Goal: Task Accomplishment & Management: Use online tool/utility

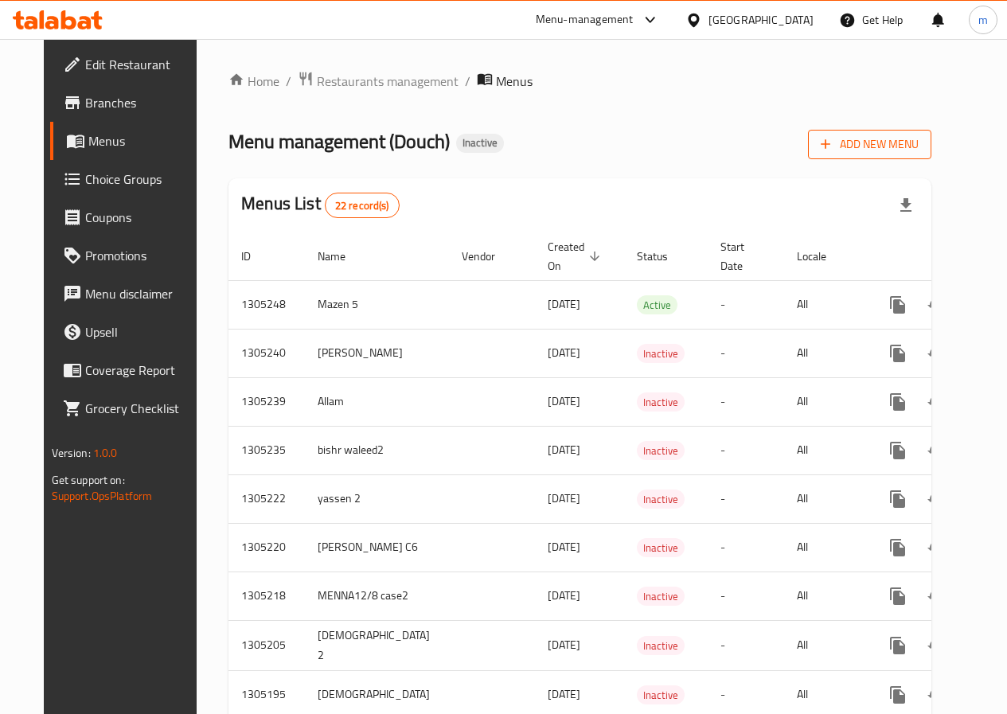
click at [883, 135] on span "Add New Menu" at bounding box center [870, 145] width 98 height 20
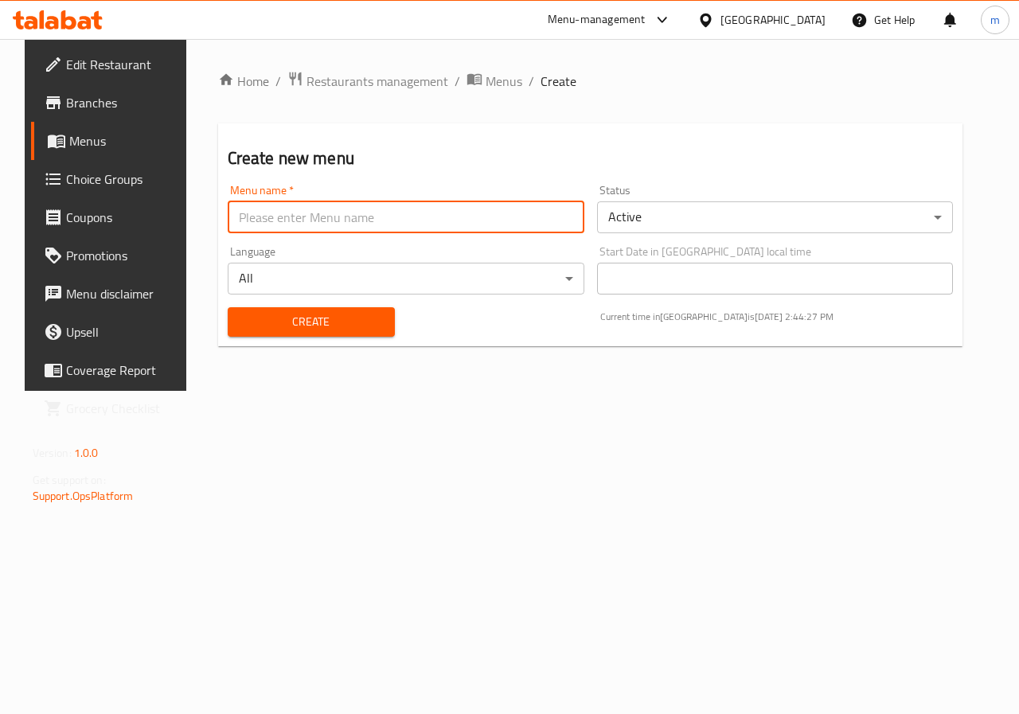
click at [523, 216] on input "text" at bounding box center [406, 217] width 357 height 32
type input "ش"
type input "A"
type input "a"
type input "Ateff 2"
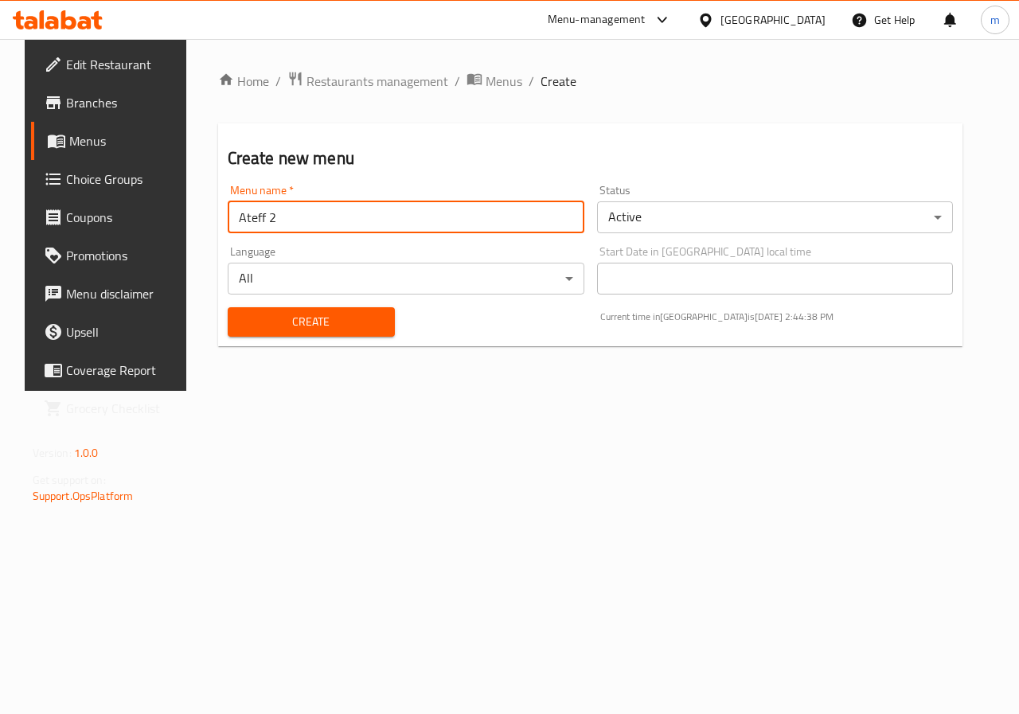
click at [363, 318] on span "Create" at bounding box center [311, 322] width 142 height 20
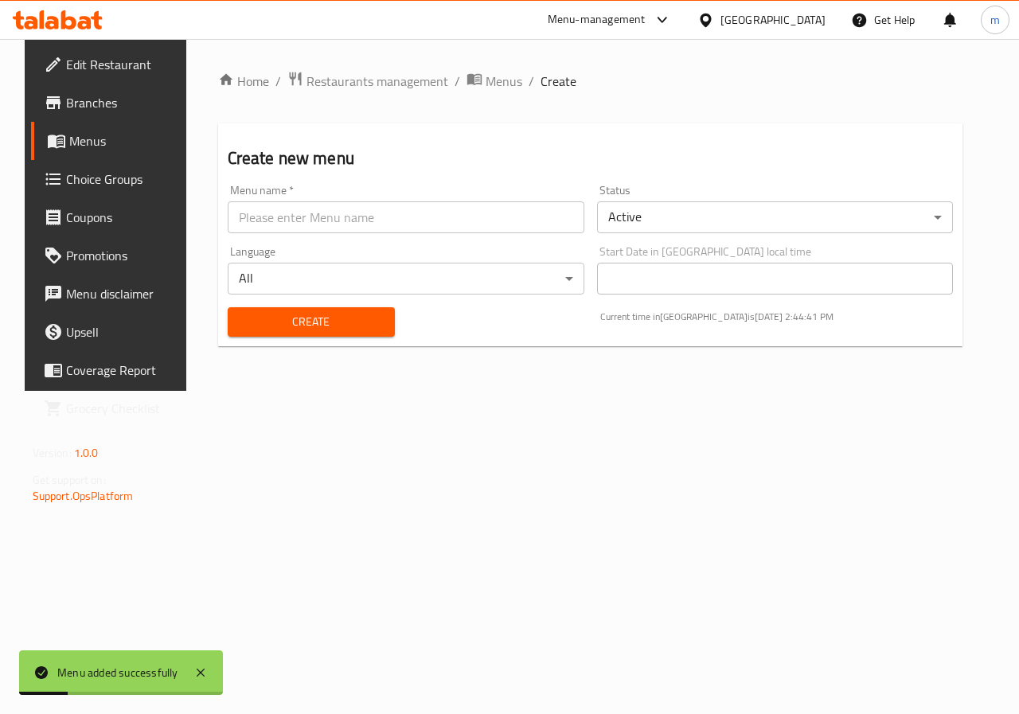
click at [80, 131] on span "Menus" at bounding box center [125, 140] width 113 height 19
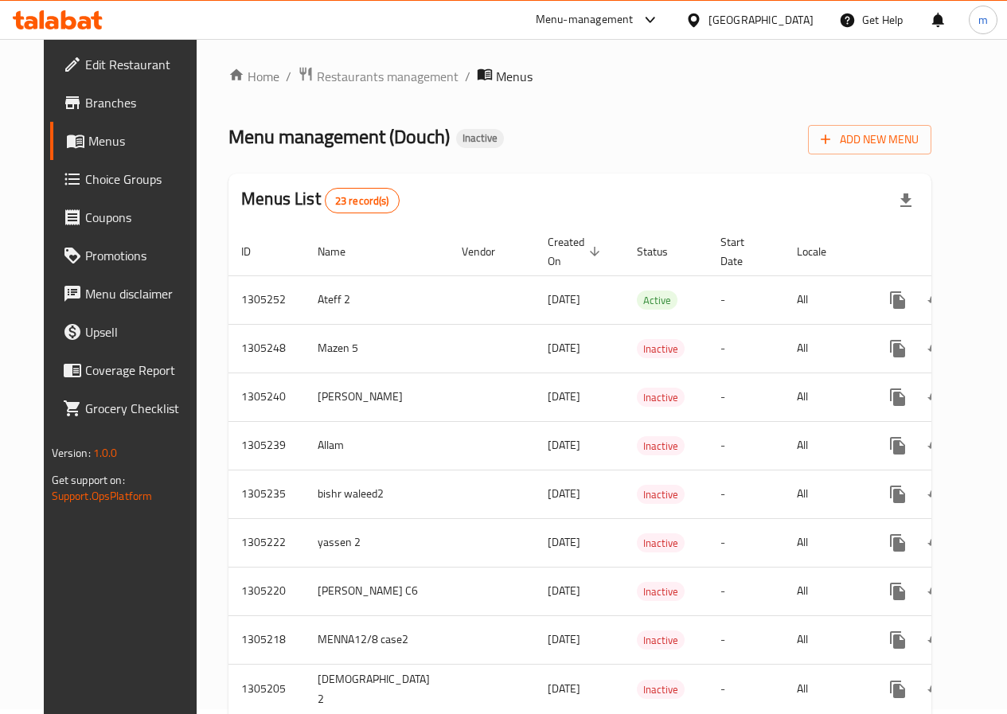
scroll to position [478, 0]
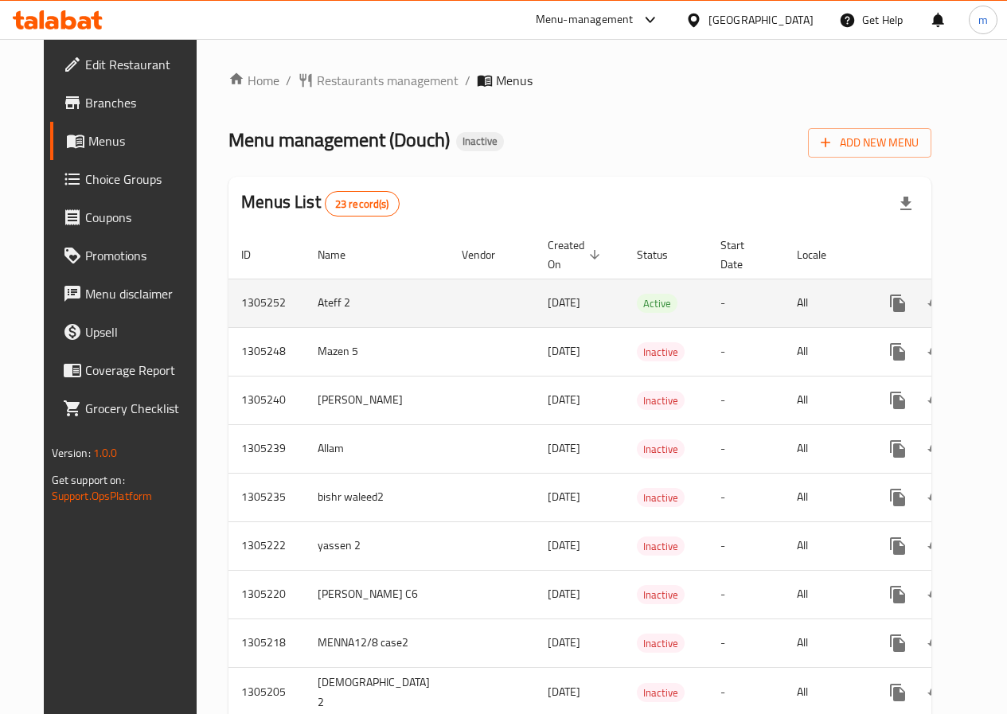
click at [1003, 294] on icon "enhanced table" at bounding box center [1012, 303] width 19 height 19
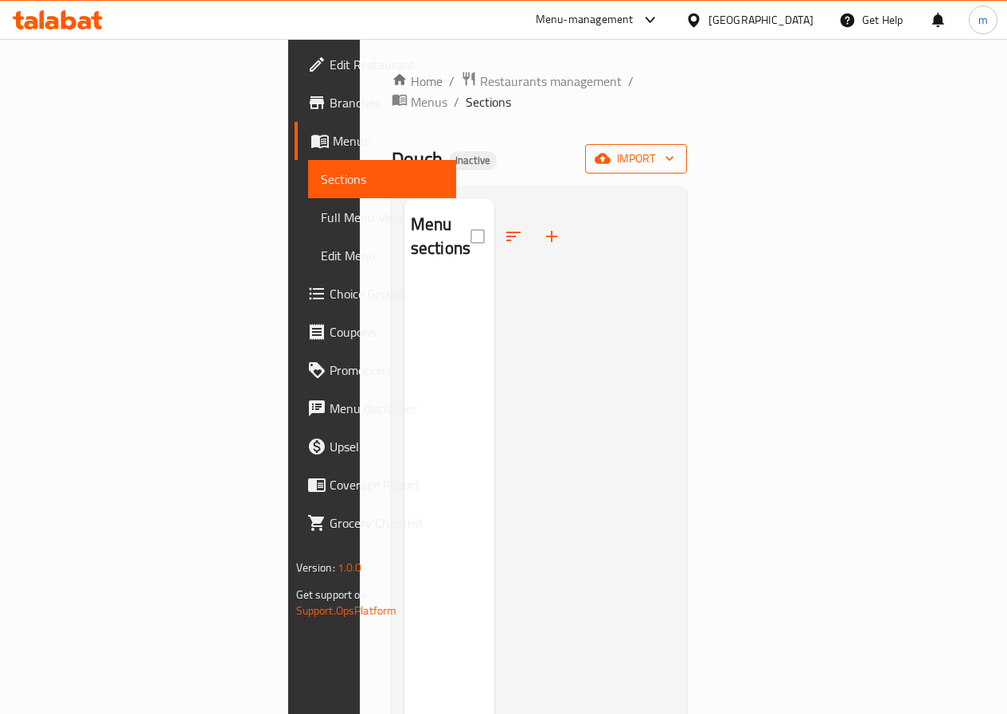
click at [610, 154] on icon "button" at bounding box center [603, 159] width 16 height 10
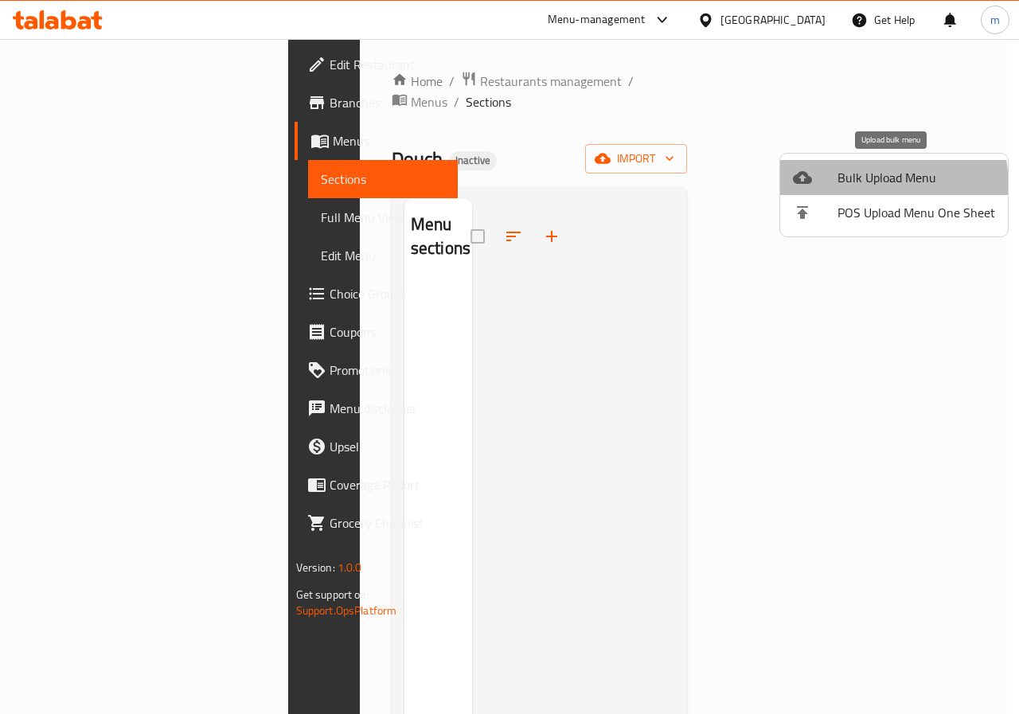
click at [825, 189] on li "Bulk Upload Menu" at bounding box center [894, 177] width 228 height 35
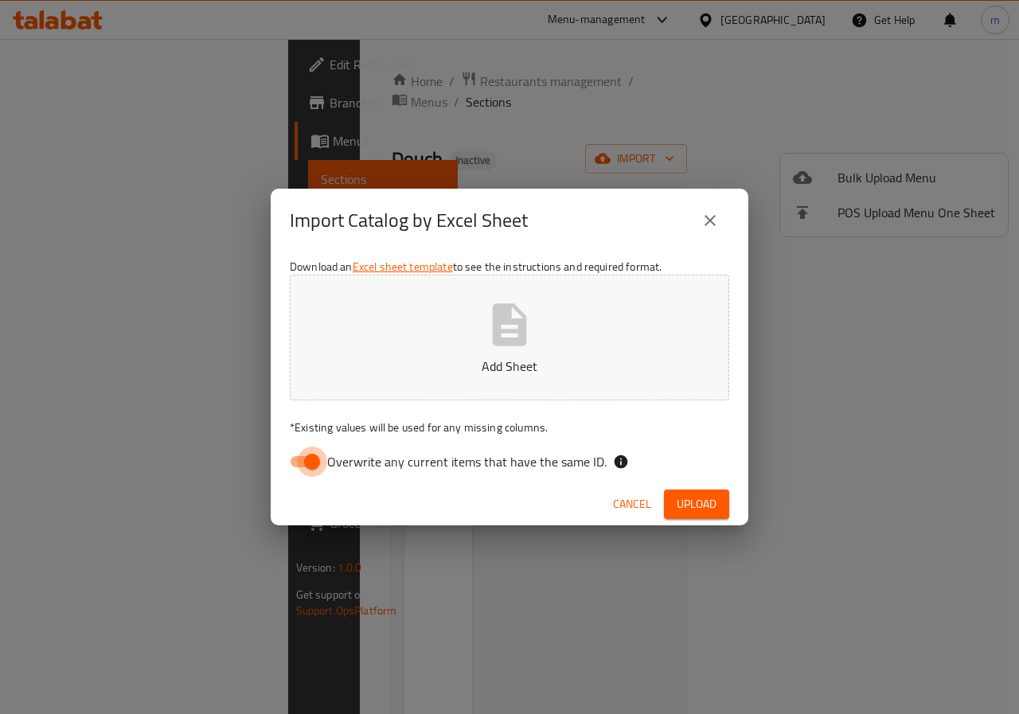
click at [299, 462] on input "Overwrite any current items that have the same ID." at bounding box center [312, 462] width 91 height 30
checkbox input "false"
click at [451, 323] on button "Add Sheet" at bounding box center [509, 338] width 439 height 126
click at [691, 496] on span "Upload" at bounding box center [697, 504] width 40 height 20
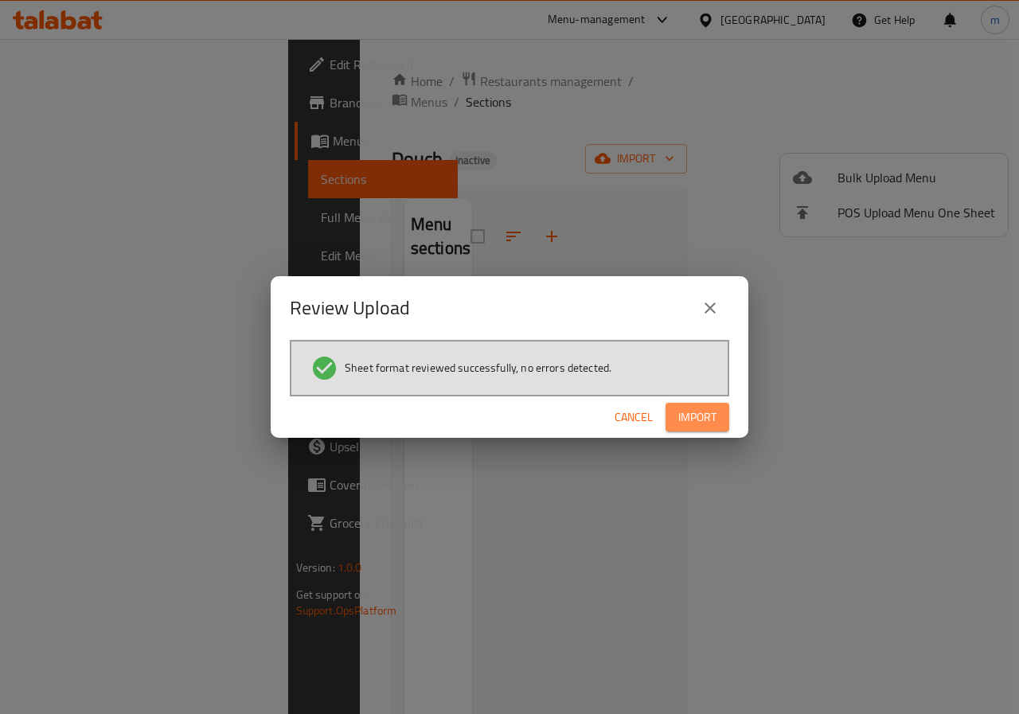
click at [697, 419] on span "Import" at bounding box center [697, 418] width 38 height 20
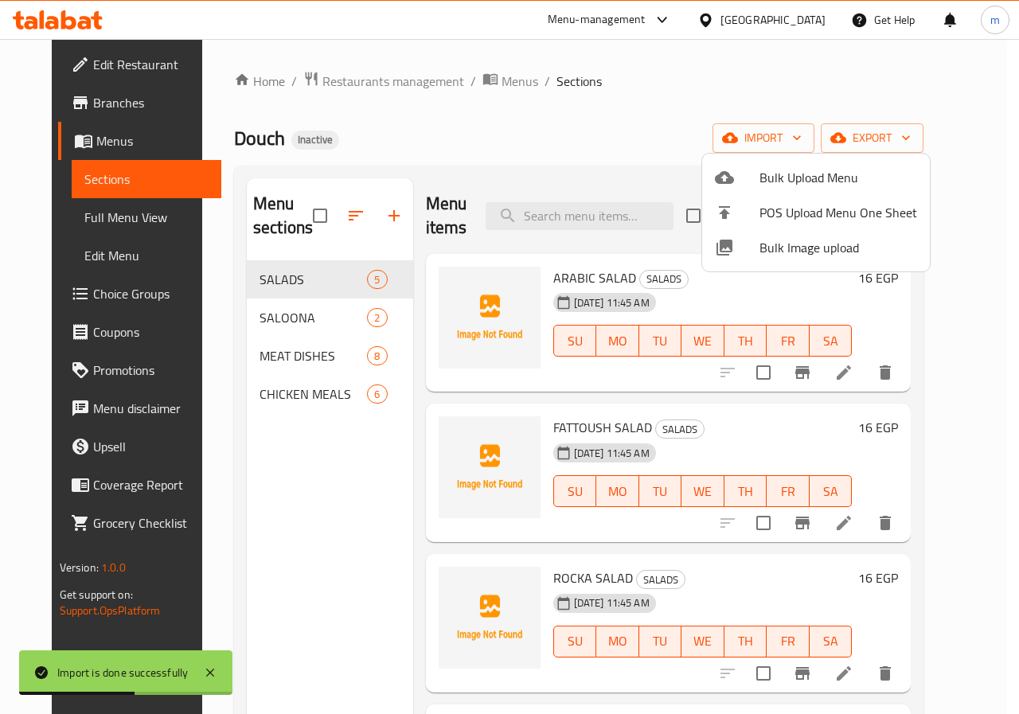
click at [782, 123] on div at bounding box center [509, 357] width 1019 height 714
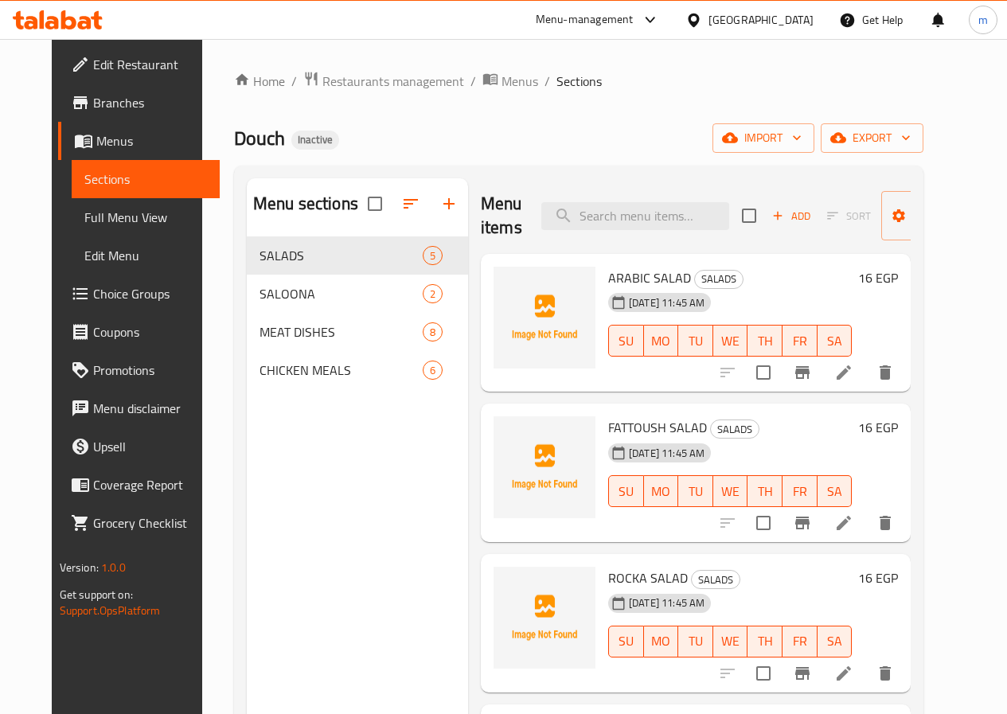
drag, startPoint x: 86, startPoint y: 219, endPoint x: 117, endPoint y: 271, distance: 61.0
click at [86, 219] on span "Full Menu View" at bounding box center [145, 217] width 123 height 19
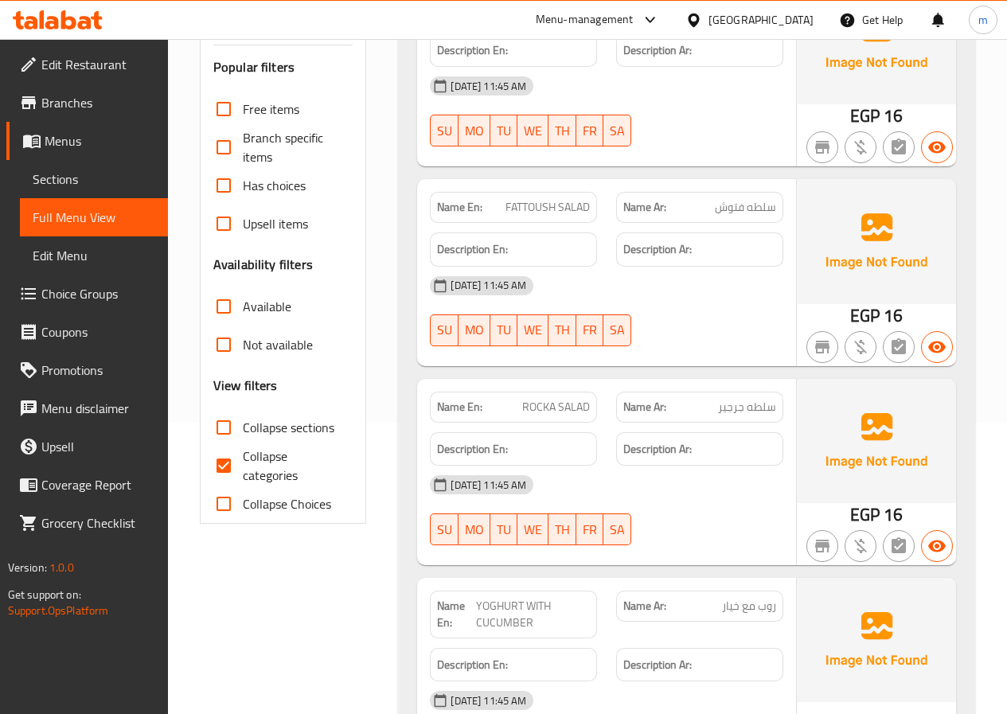
scroll to position [478, 0]
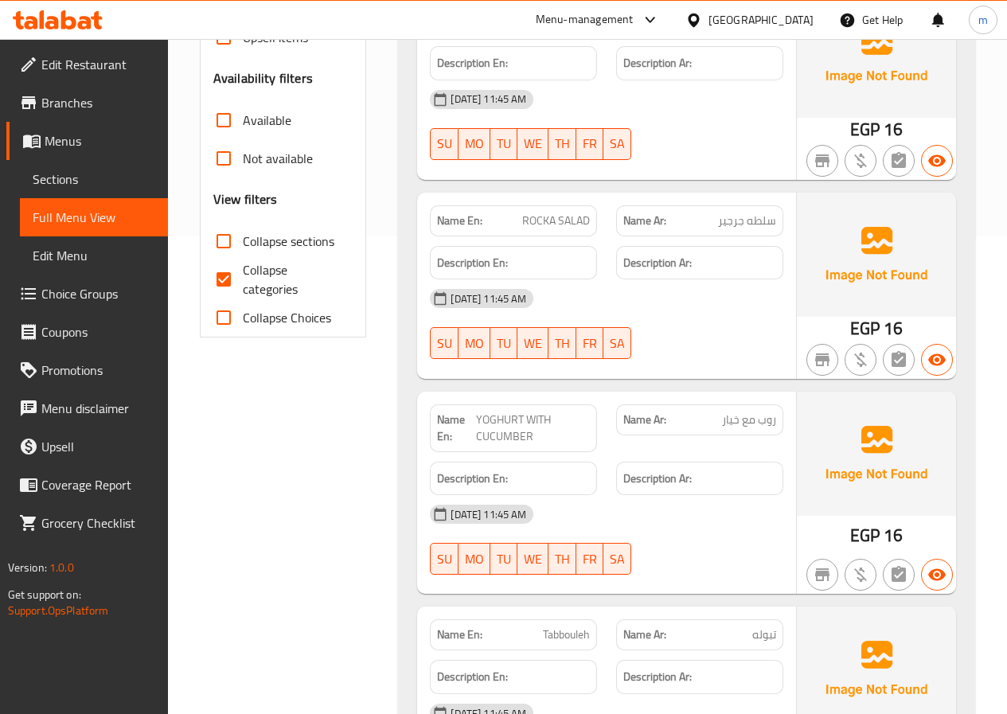
click at [232, 286] on input "Collapse categories" at bounding box center [224, 279] width 38 height 38
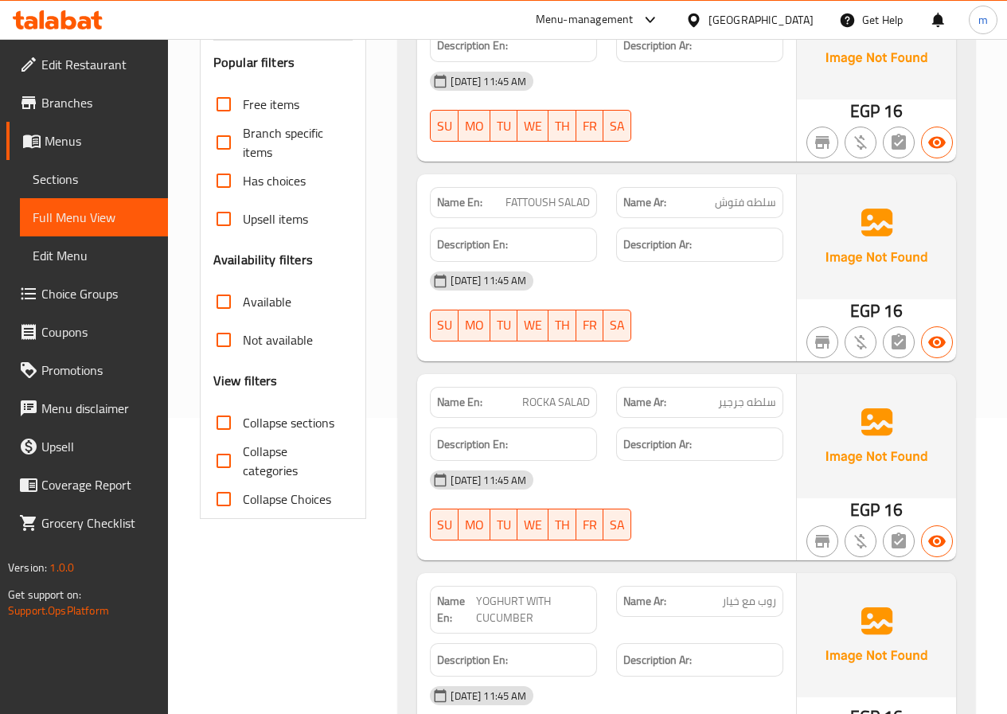
scroll to position [318, 0]
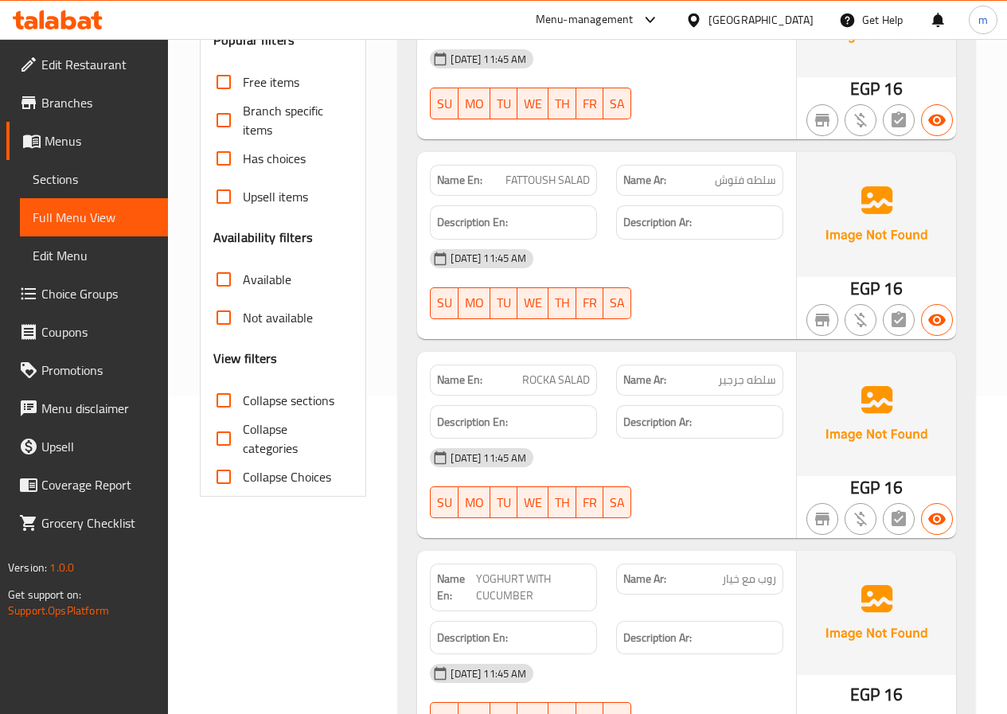
click at [230, 430] on input "Collapse categories" at bounding box center [224, 438] width 38 height 38
checkbox input "false"
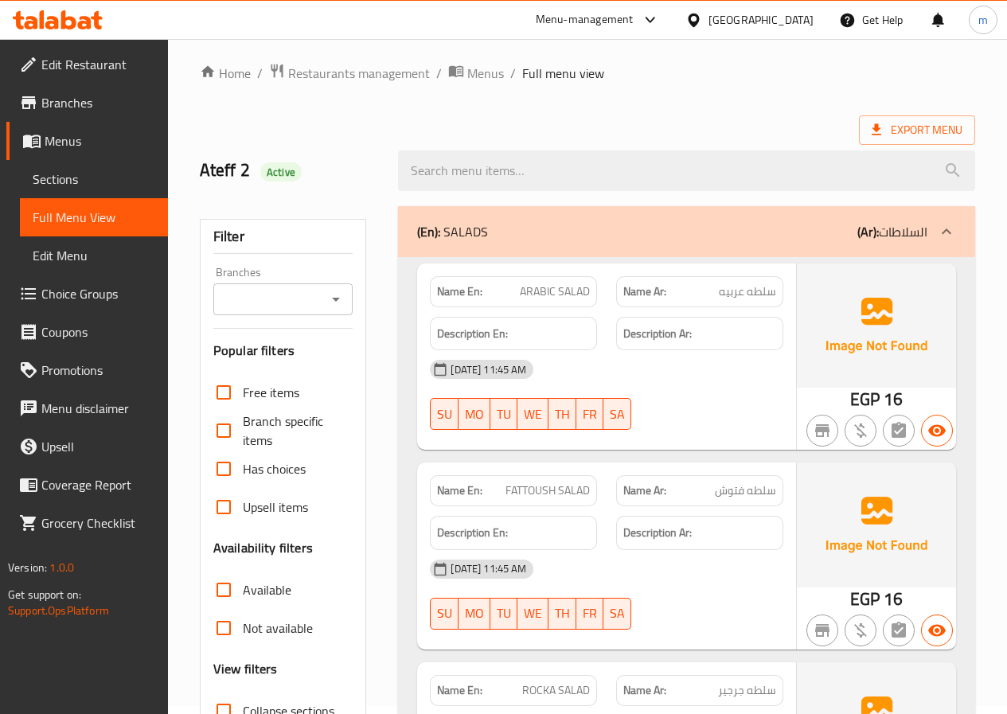
scroll to position [0, 0]
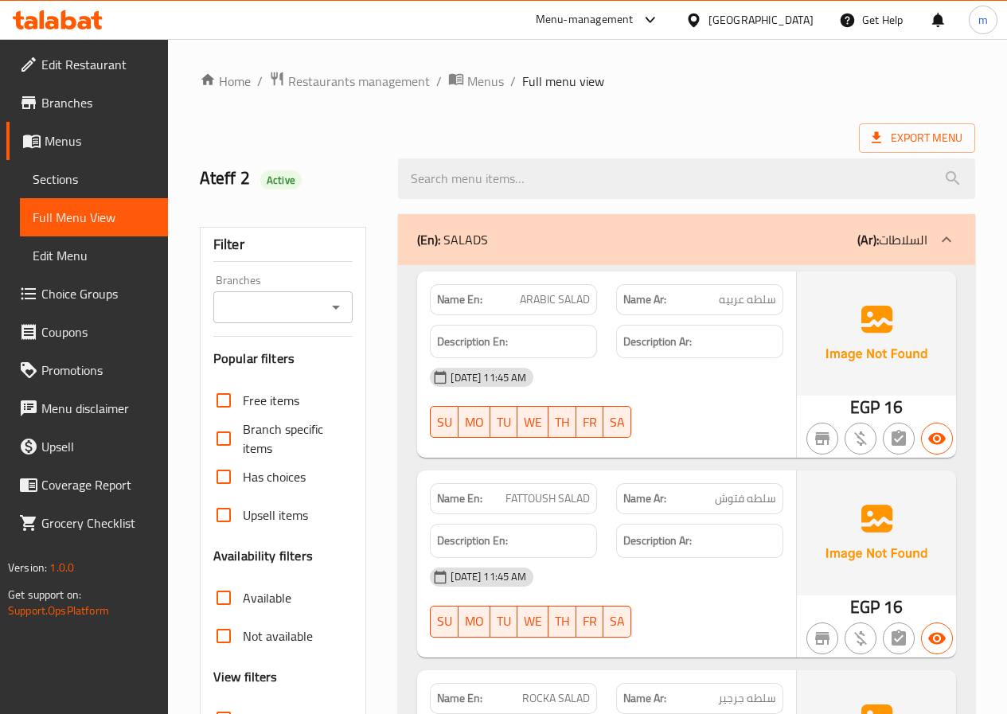
click at [934, 241] on div at bounding box center [946, 239] width 38 height 38
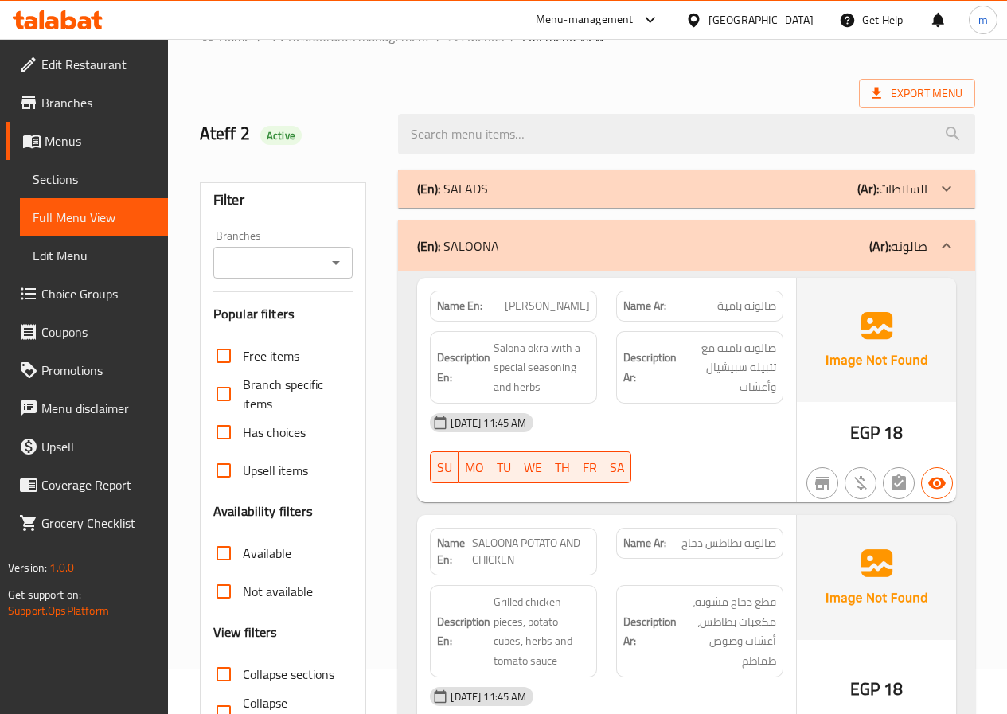
scroll to position [80, 0]
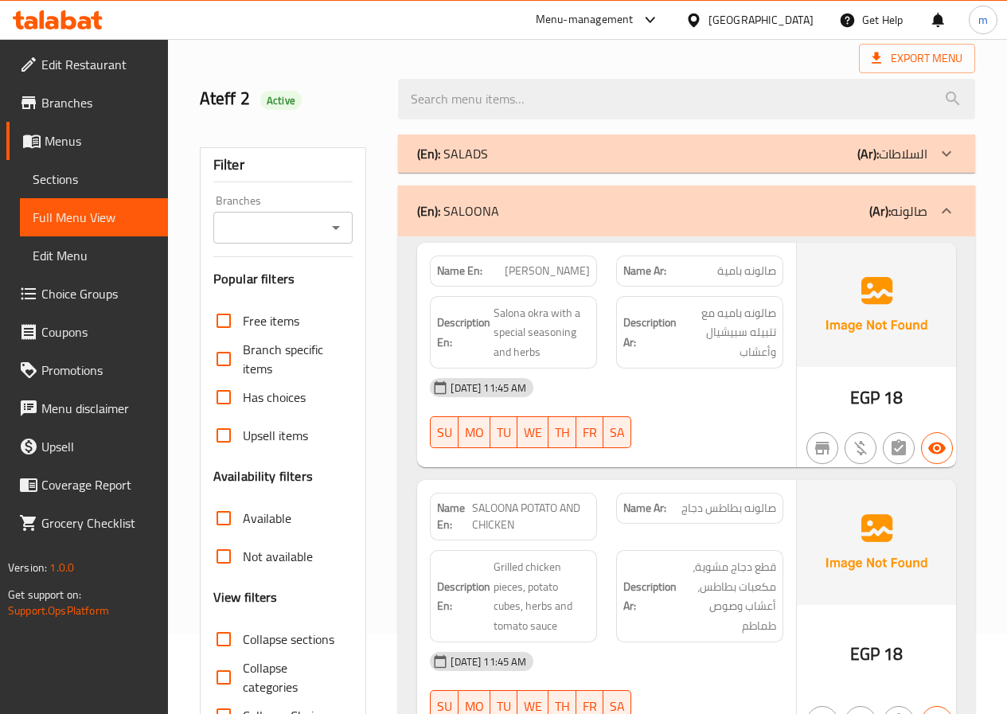
click at [917, 201] on p "(Ar): صالونه" at bounding box center [898, 210] width 58 height 19
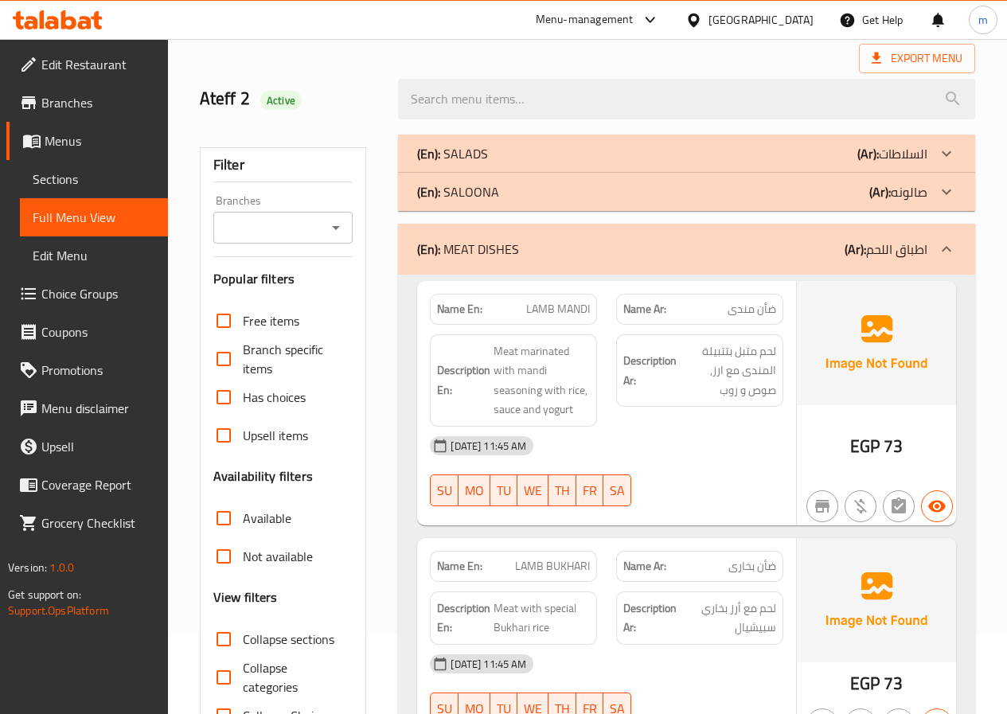
click at [934, 259] on div at bounding box center [946, 249] width 38 height 38
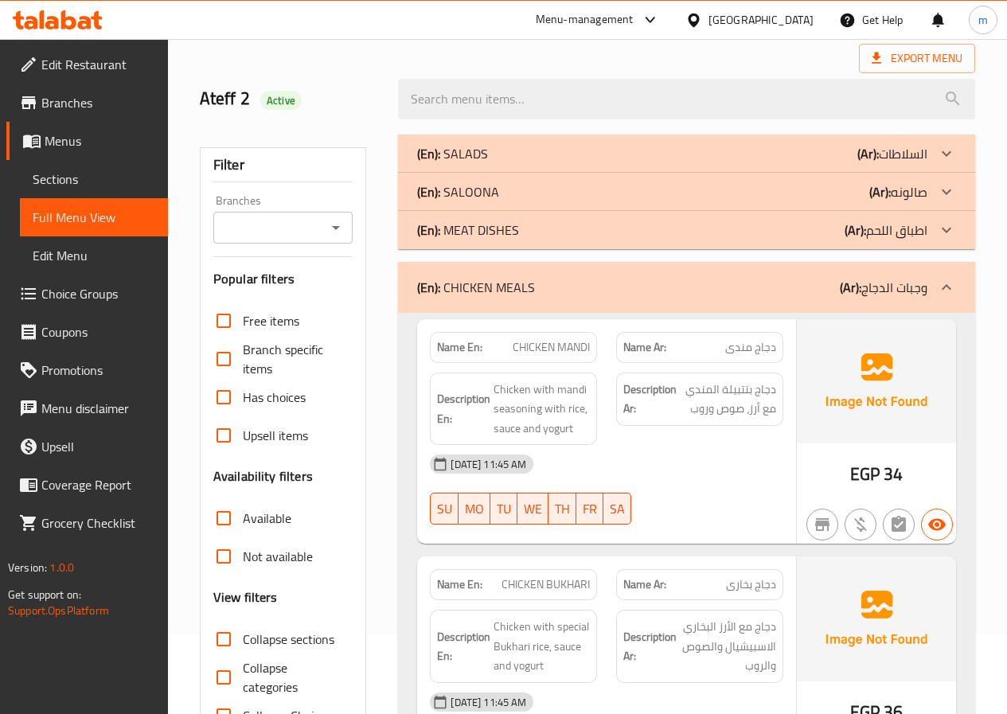
click at [931, 298] on div at bounding box center [946, 287] width 38 height 38
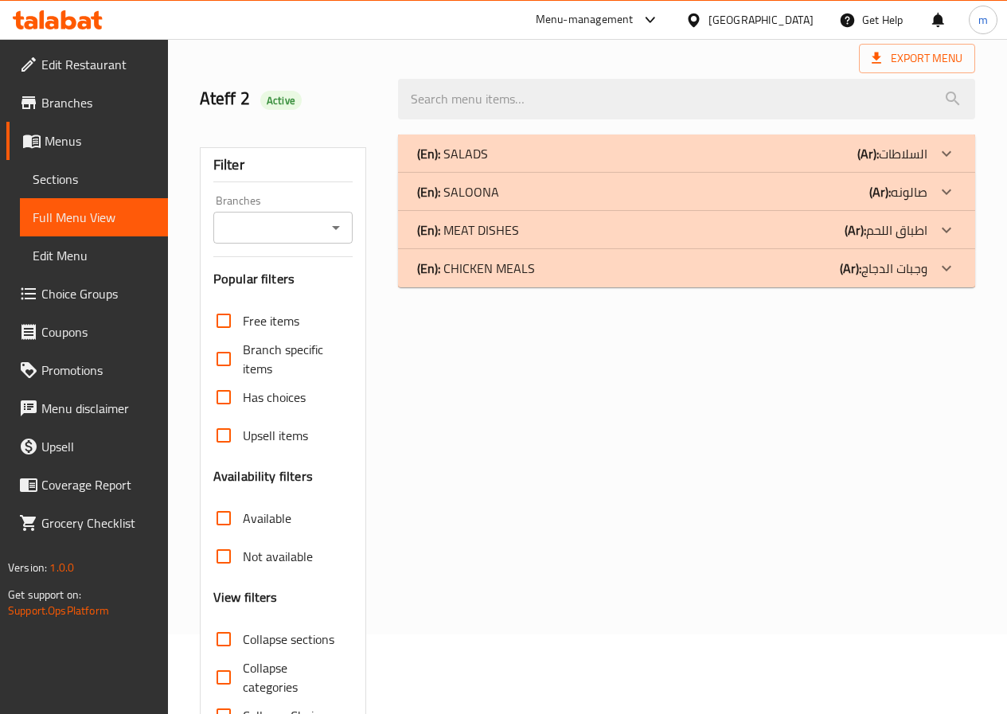
click at [930, 173] on div at bounding box center [946, 154] width 38 height 38
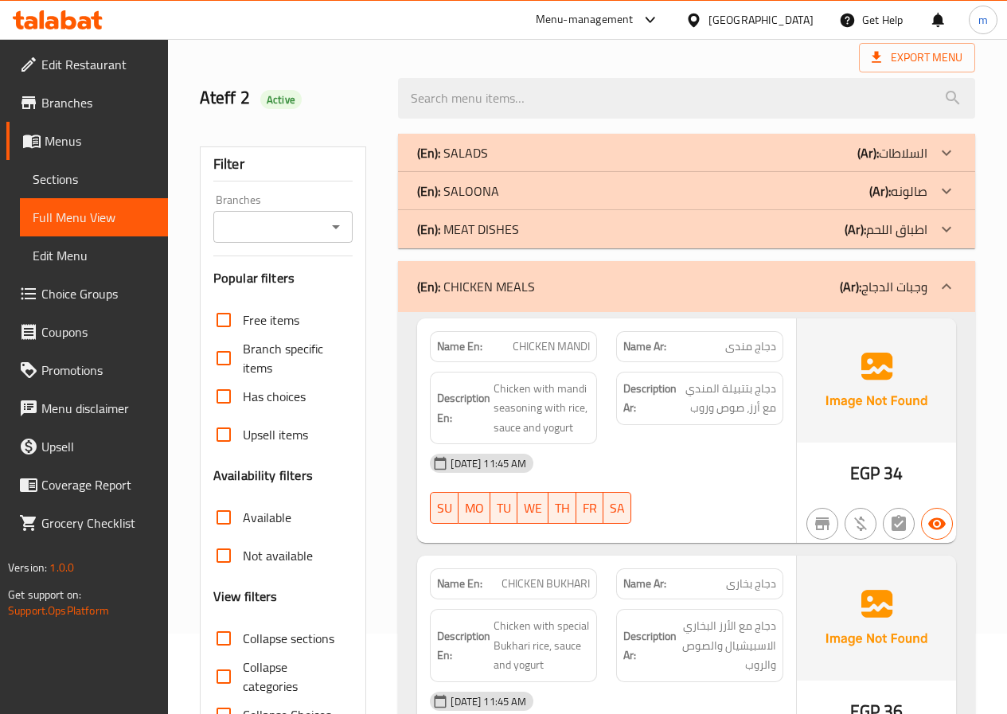
scroll to position [0, 0]
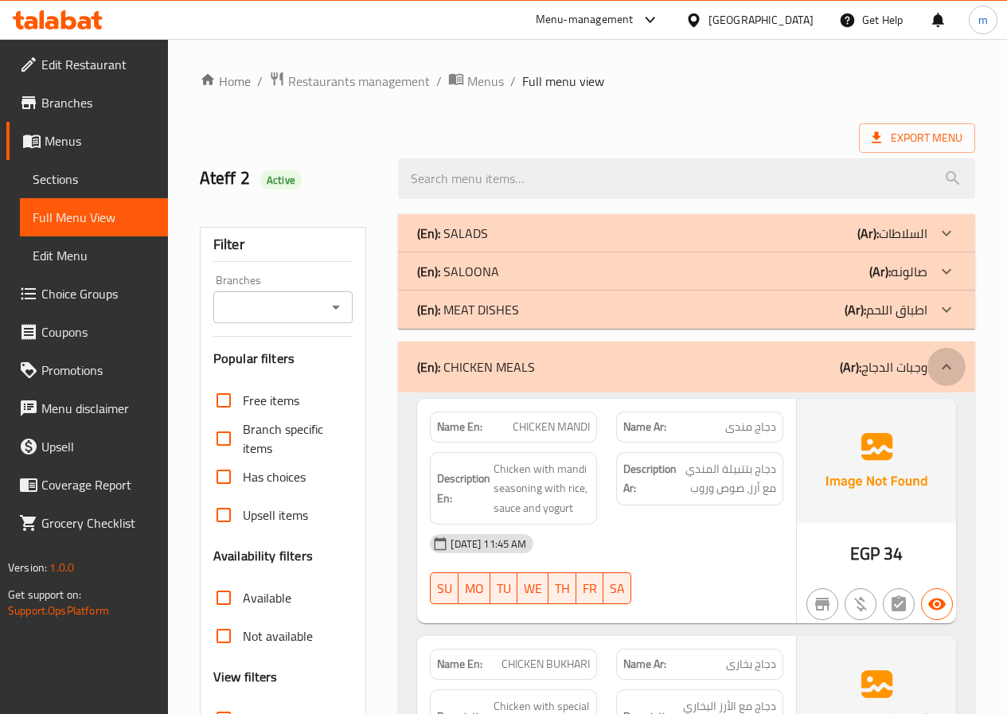
click at [938, 361] on icon at bounding box center [946, 366] width 19 height 19
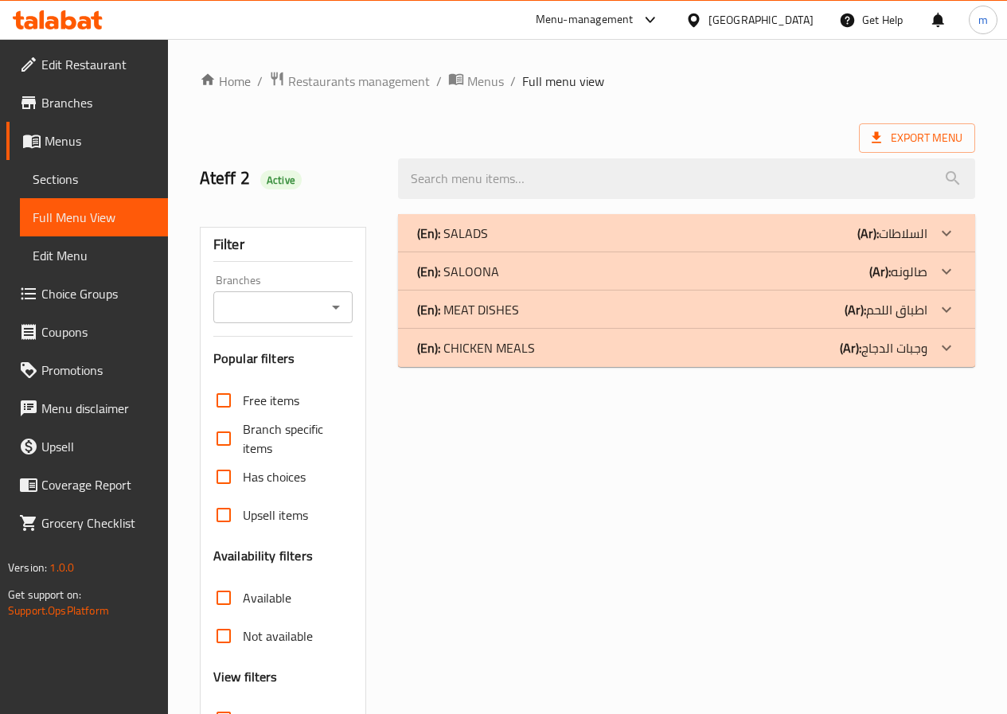
click at [946, 243] on icon at bounding box center [946, 233] width 19 height 19
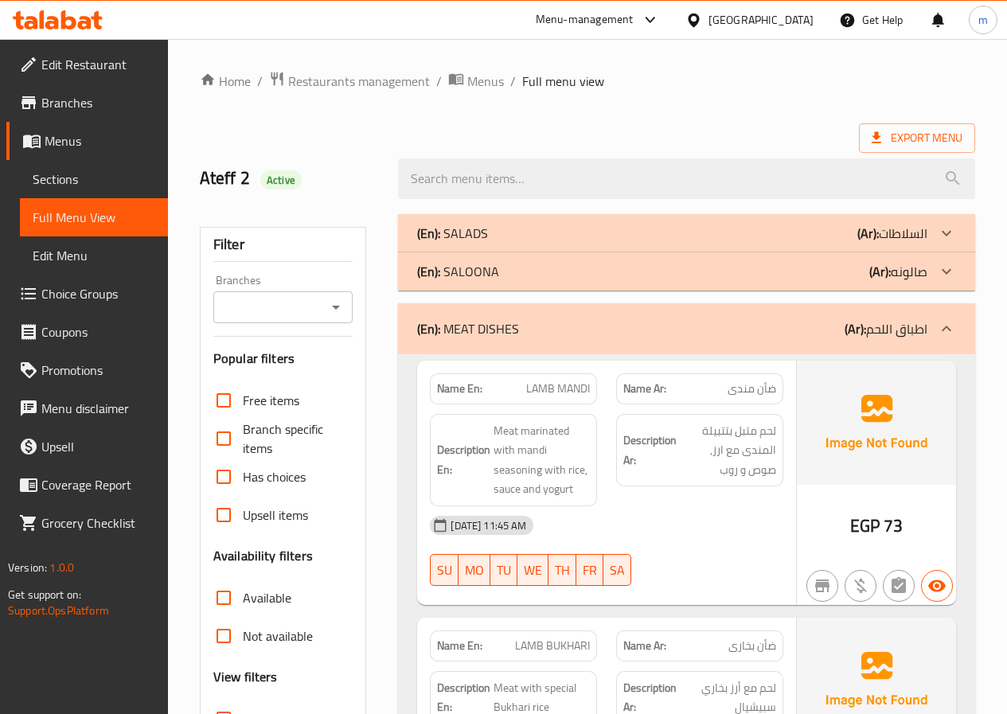
click at [946, 326] on icon at bounding box center [946, 328] width 19 height 19
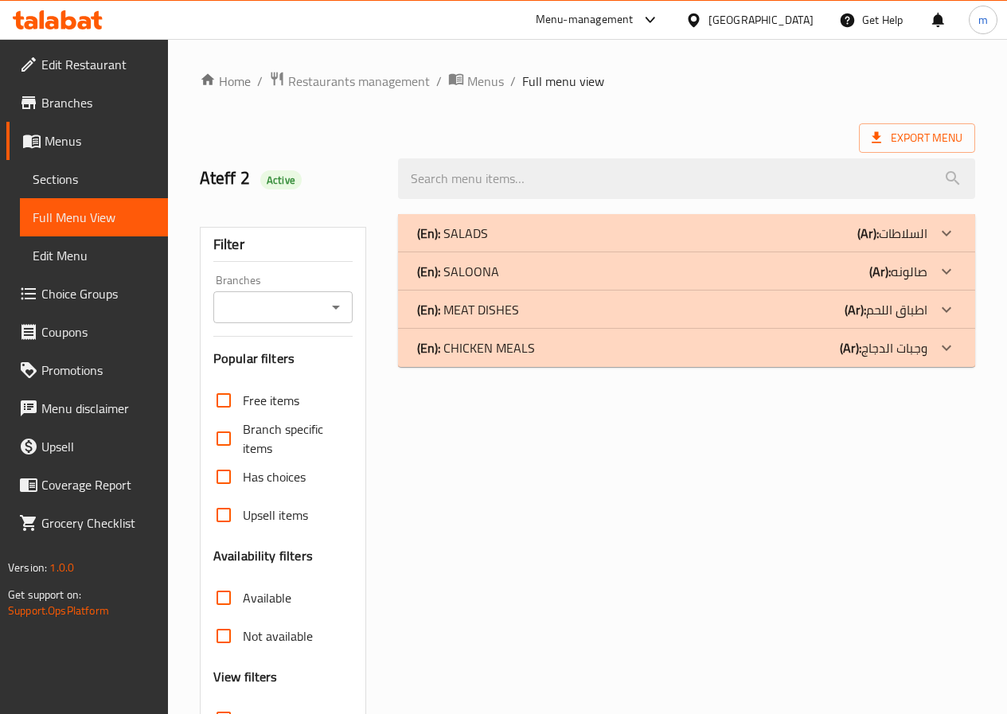
click at [952, 252] on div at bounding box center [946, 233] width 38 height 38
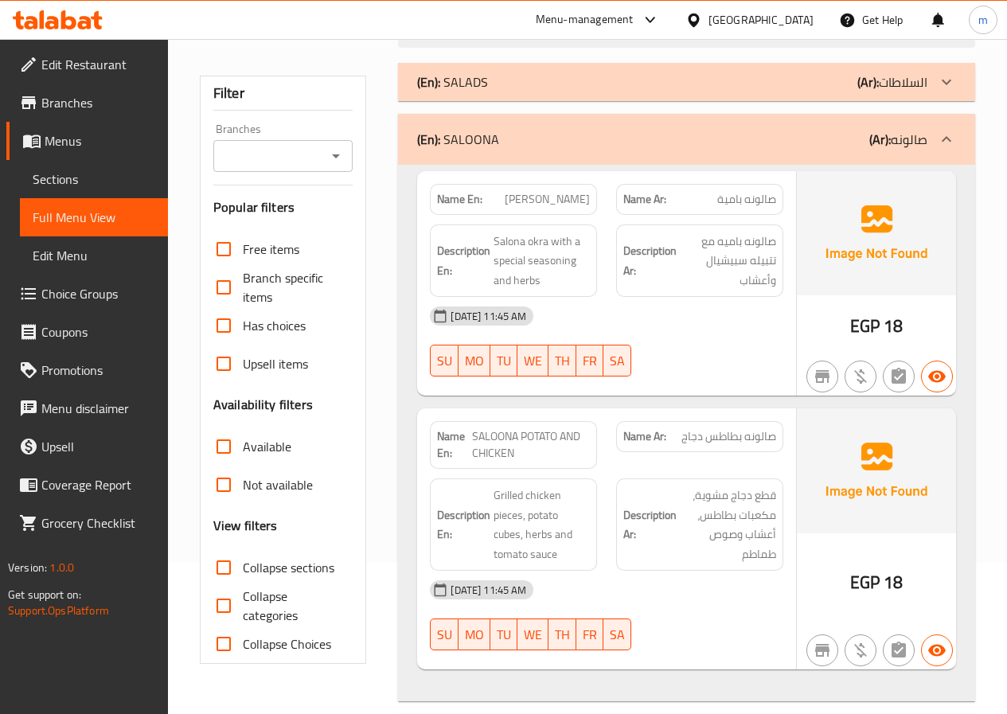
scroll to position [100, 0]
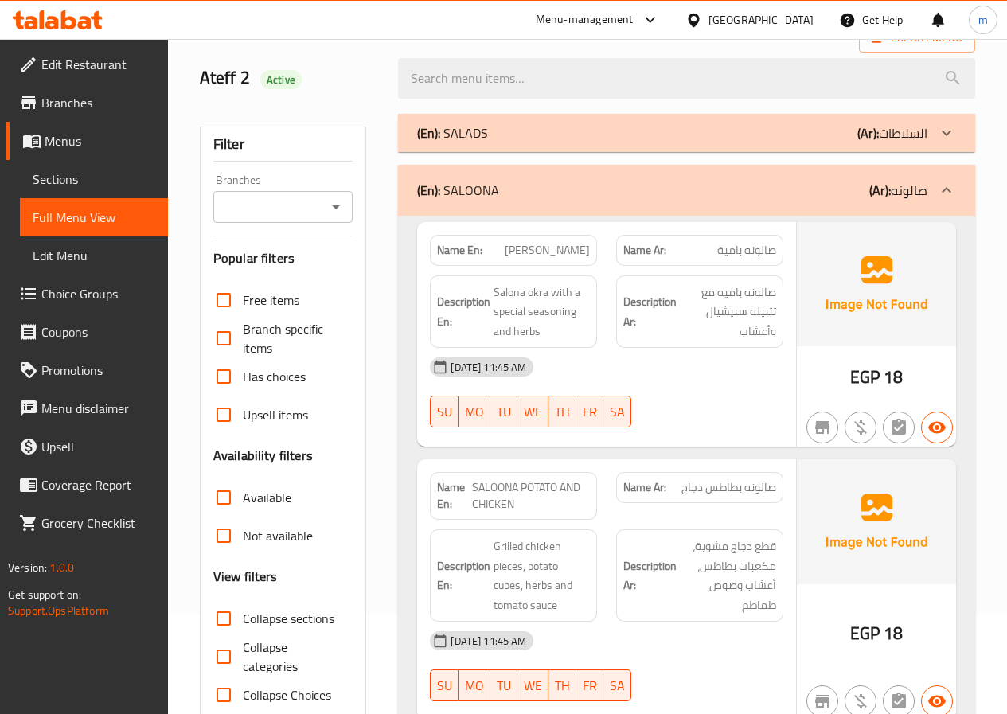
click at [946, 180] on div at bounding box center [946, 190] width 38 height 38
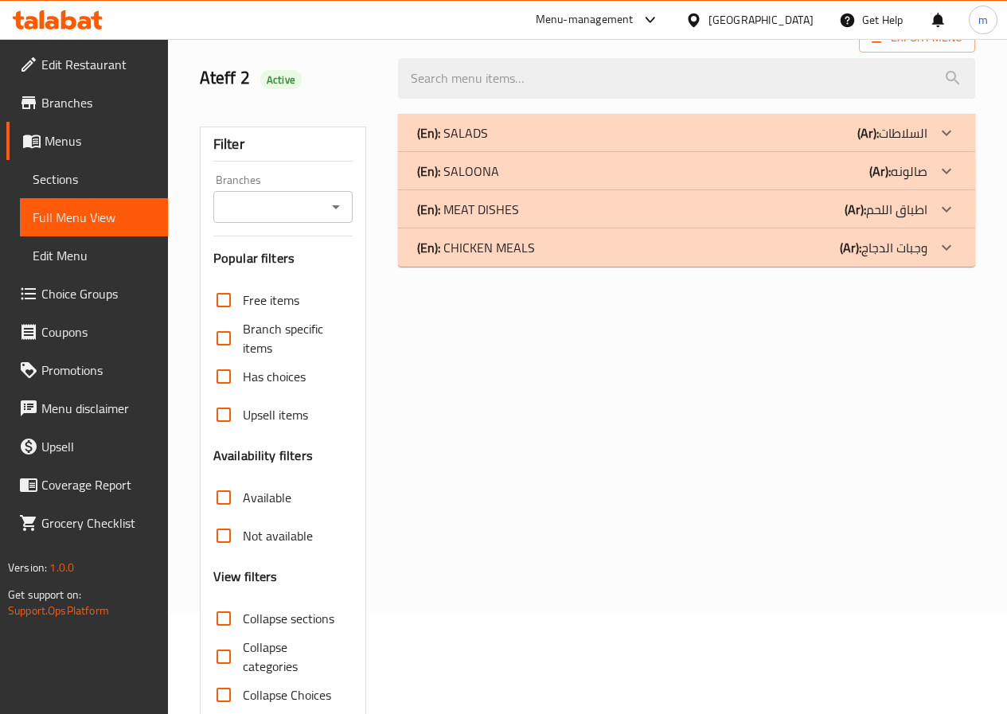
click at [944, 131] on icon at bounding box center [946, 132] width 19 height 19
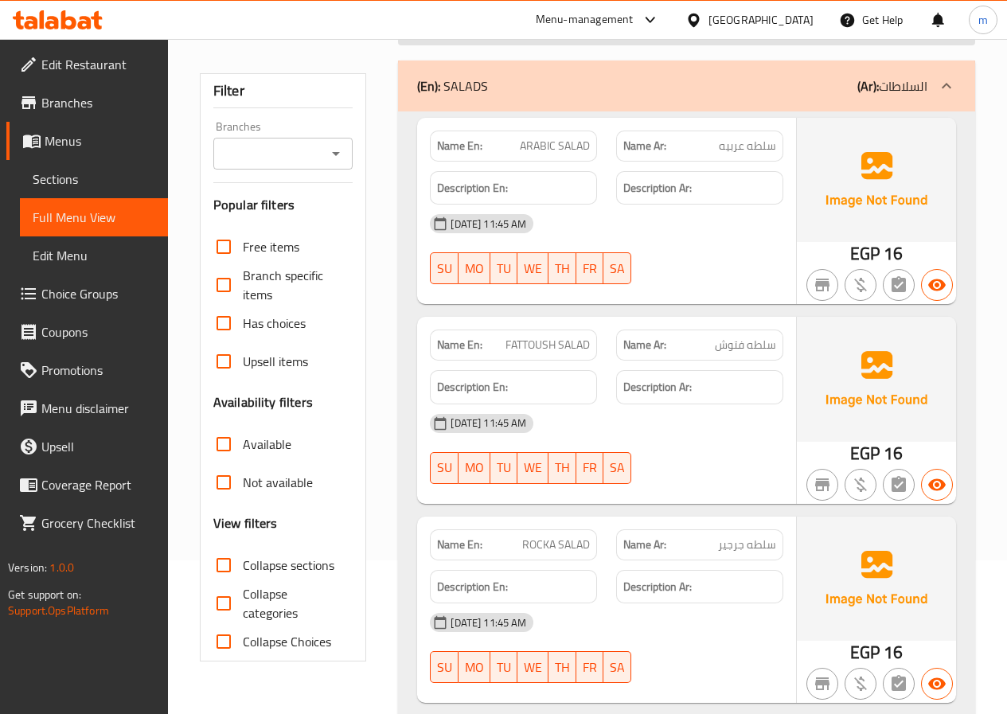
scroll to position [0, 0]
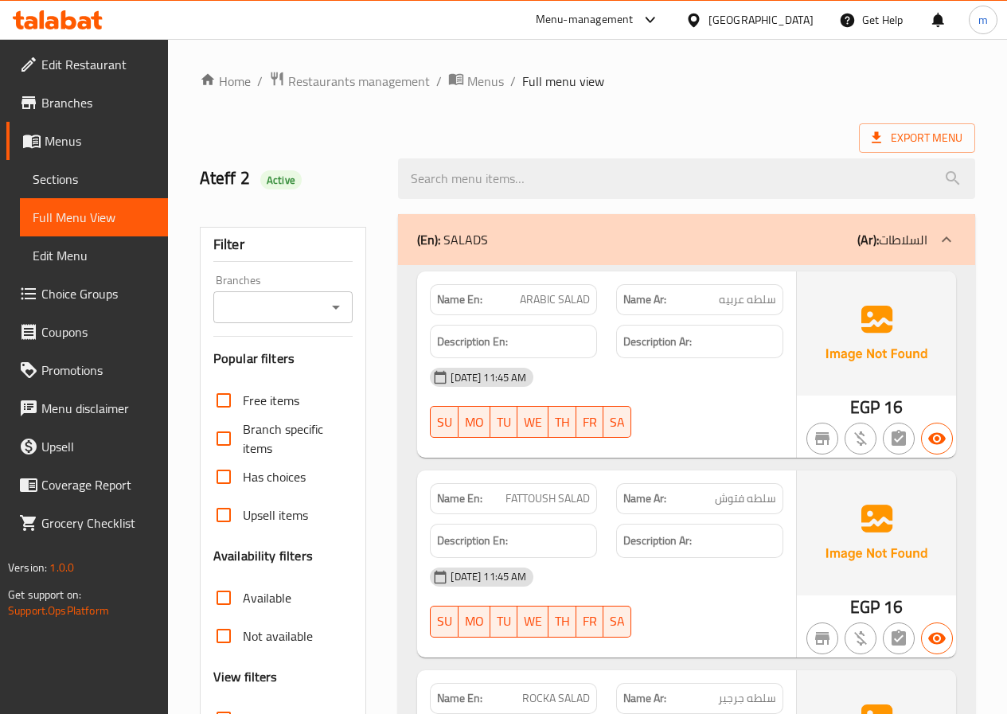
click at [952, 244] on icon at bounding box center [946, 239] width 19 height 19
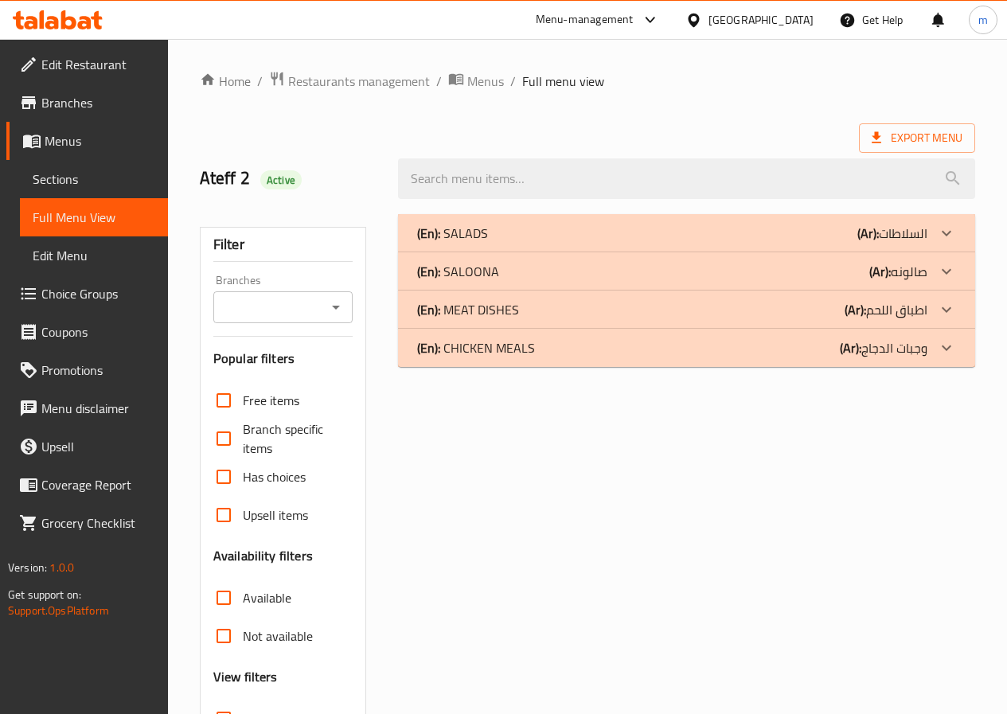
click at [68, 213] on span "Full Menu View" at bounding box center [94, 217] width 123 height 19
